Goal: Check status

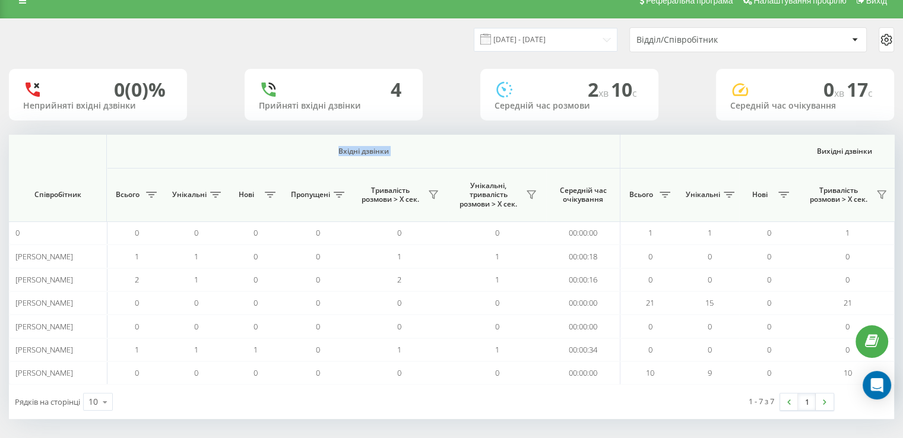
scroll to position [0, 771]
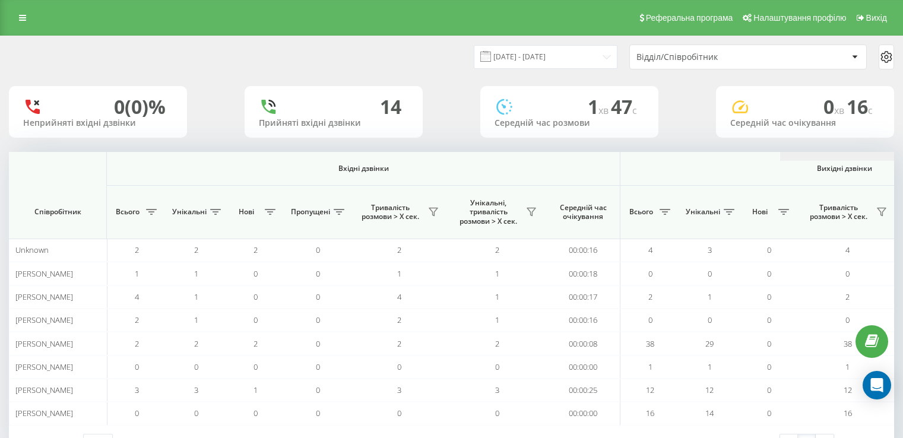
scroll to position [17, 0]
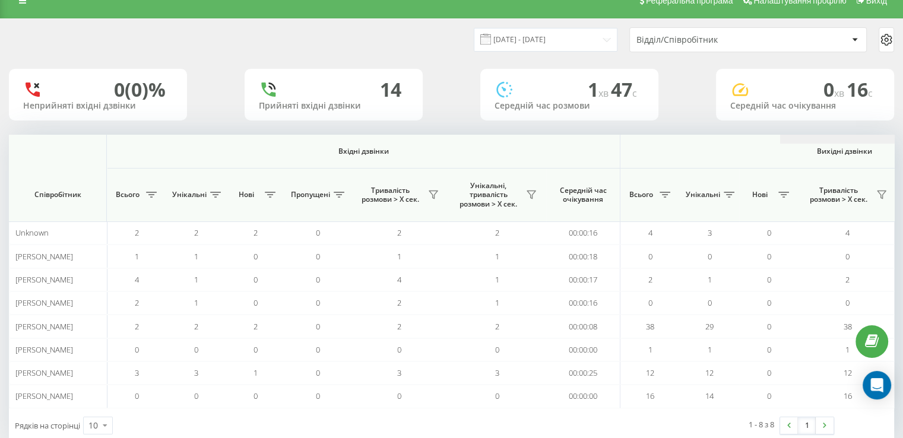
click at [843, 157] on div "Вхідні дзвінки Вихідні дзвінки Всі дзвінки Співробітник Всього Унікальні Нові П…" at bounding box center [451, 271] width 885 height 273
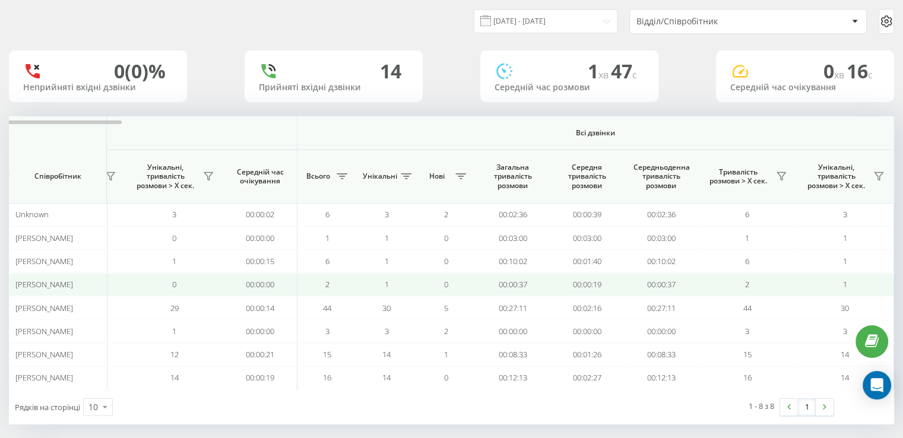
scroll to position [43, 0]
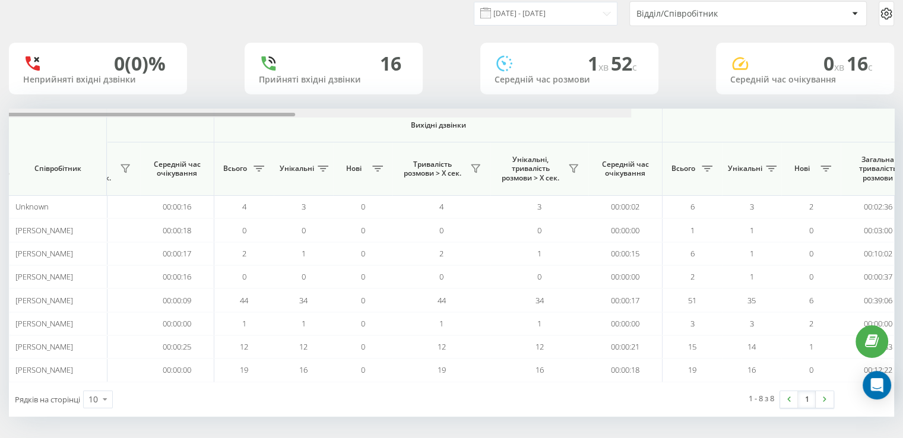
scroll to position [0, 771]
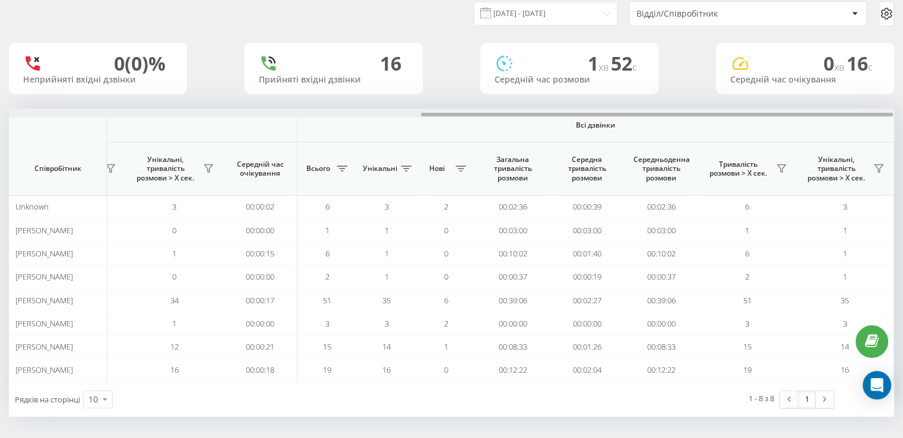
drag, startPoint x: 114, startPoint y: 116, endPoint x: 742, endPoint y: 122, distance: 628.1
click at [759, 129] on div "Вхідні дзвінки Вихідні дзвінки Всі дзвінки Співробітник Всього Унікальні Нові П…" at bounding box center [451, 245] width 885 height 273
